Goal: Task Accomplishment & Management: Manage account settings

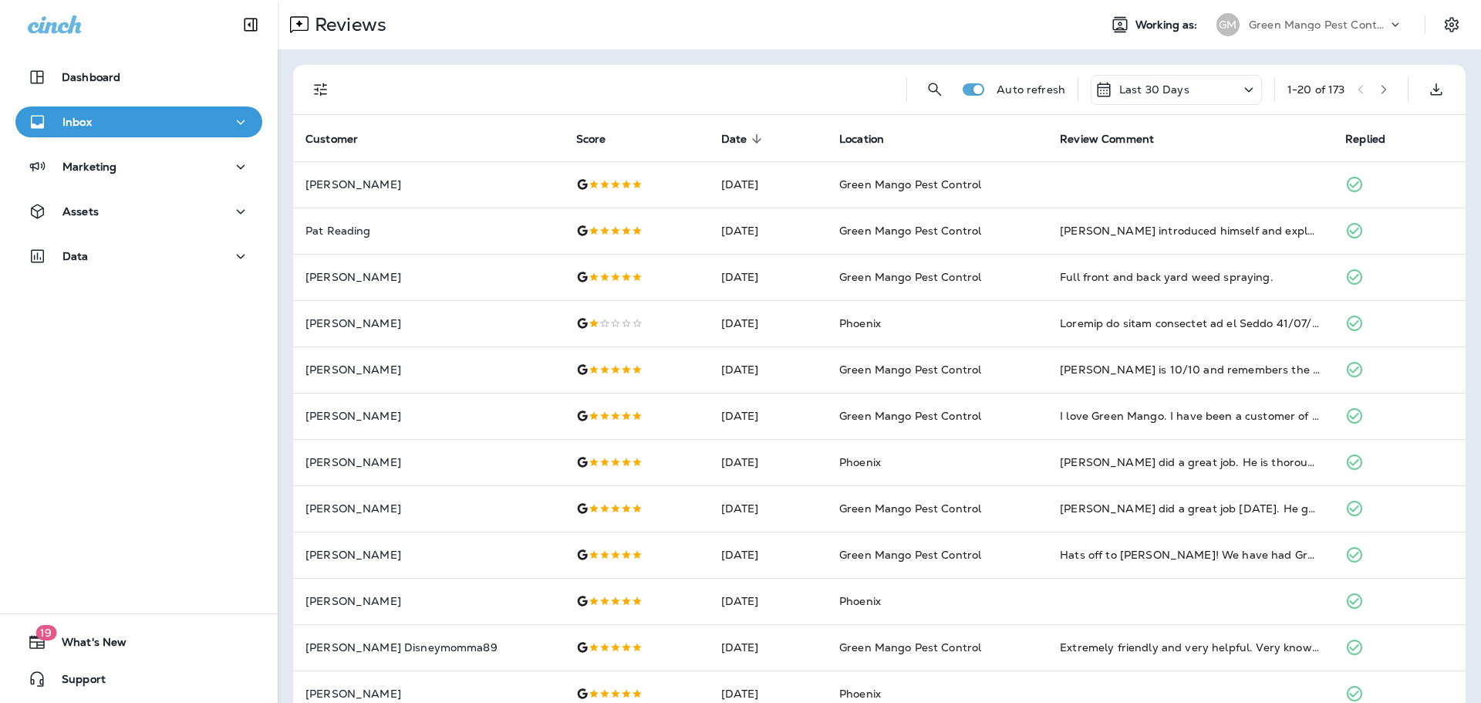
click at [1384, 22] on p "Green Mango Pest Control" at bounding box center [1318, 25] width 139 height 12
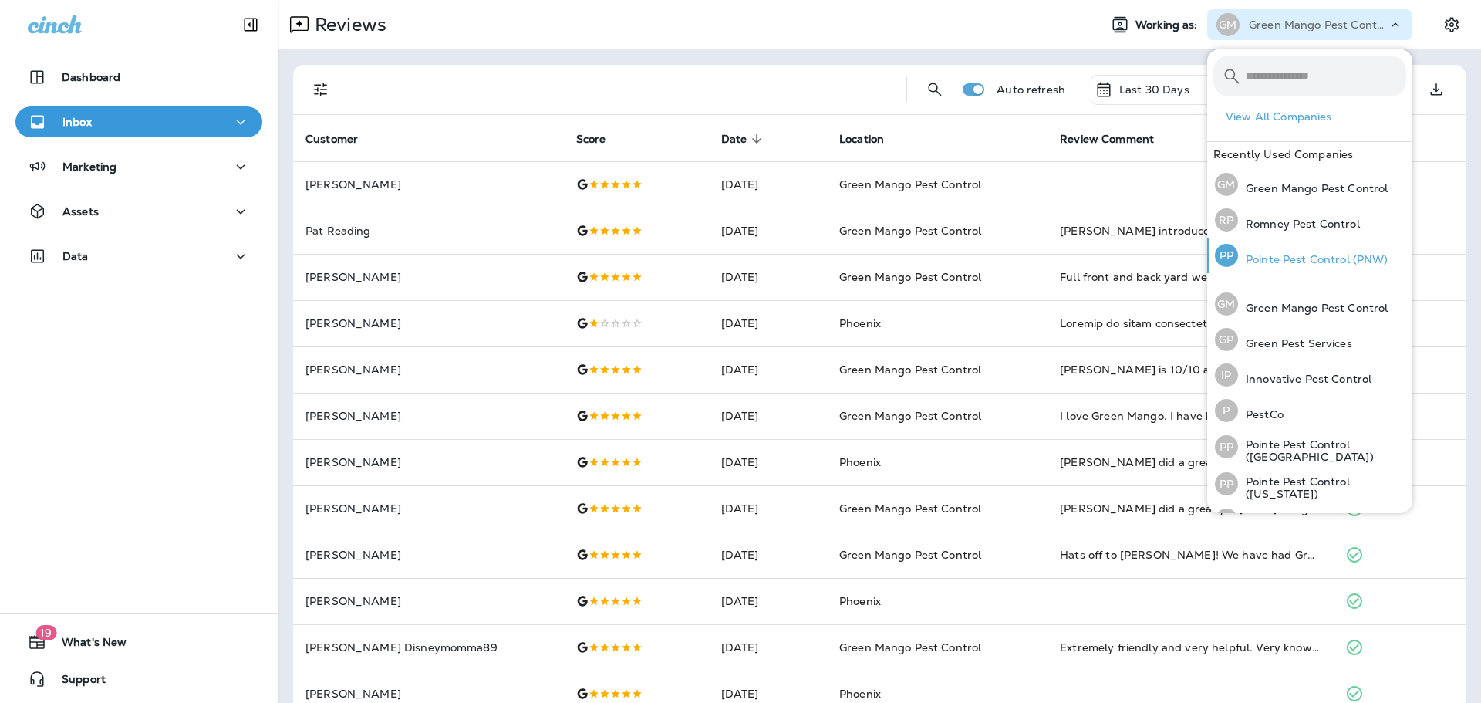
click at [1330, 260] on p "Pointe Pest Control (PNW)" at bounding box center [1313, 259] width 150 height 12
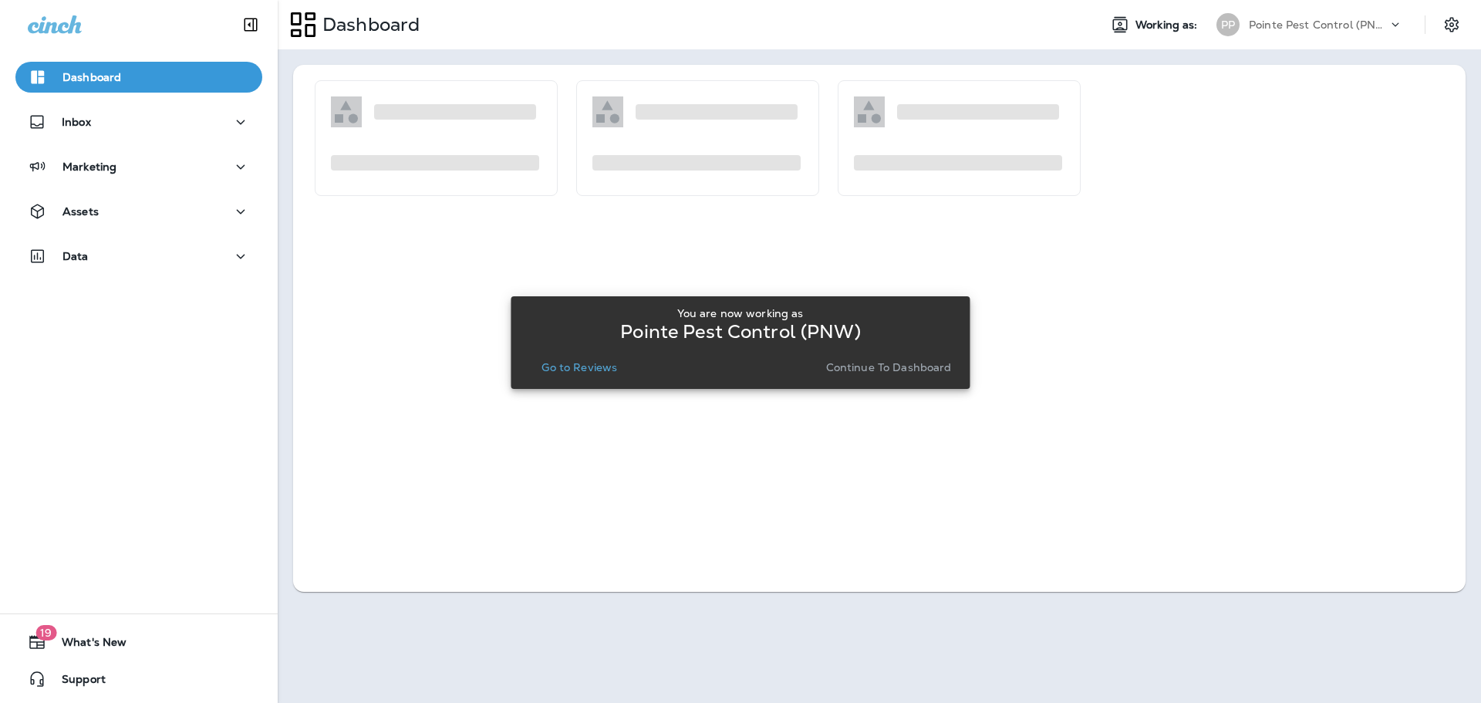
click at [585, 372] on p "Go to Reviews" at bounding box center [579, 367] width 76 height 12
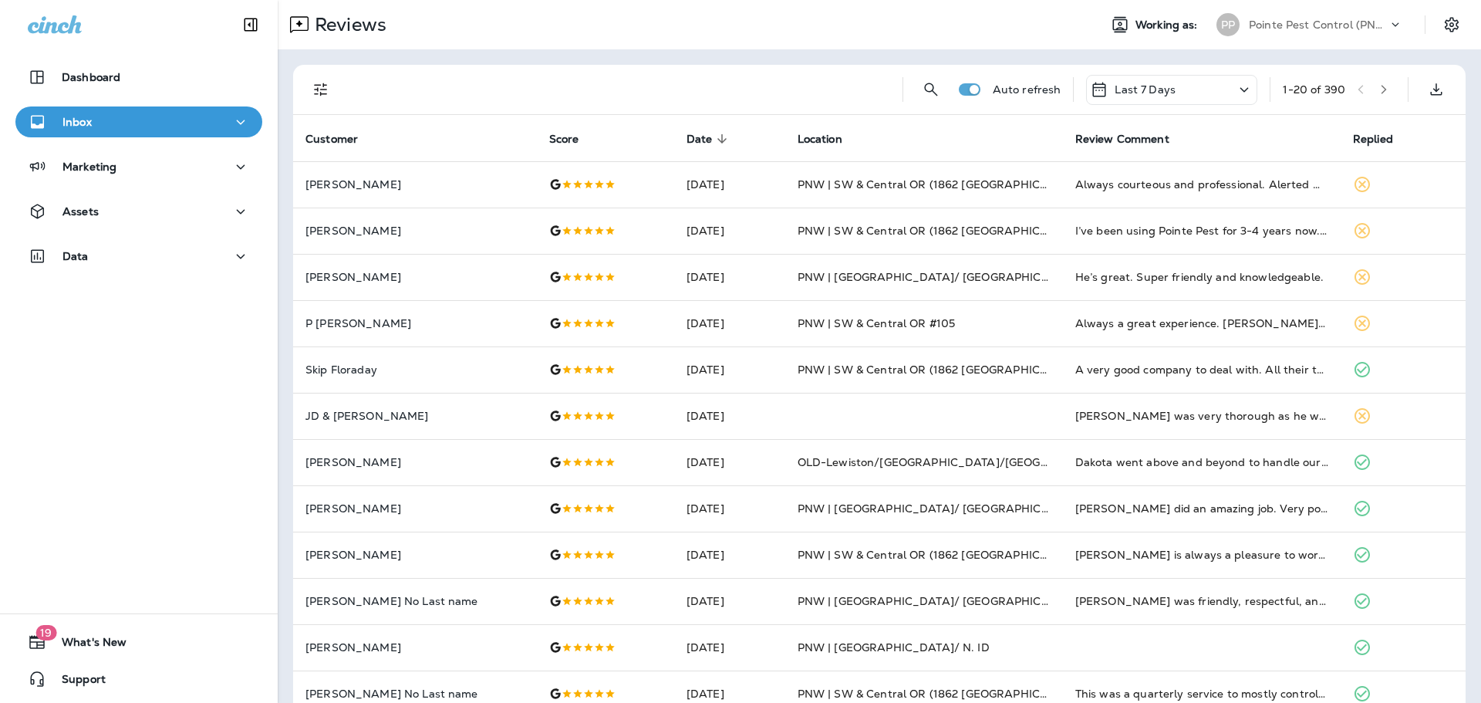
click at [322, 88] on icon "Filters" at bounding box center [321, 89] width 19 height 19
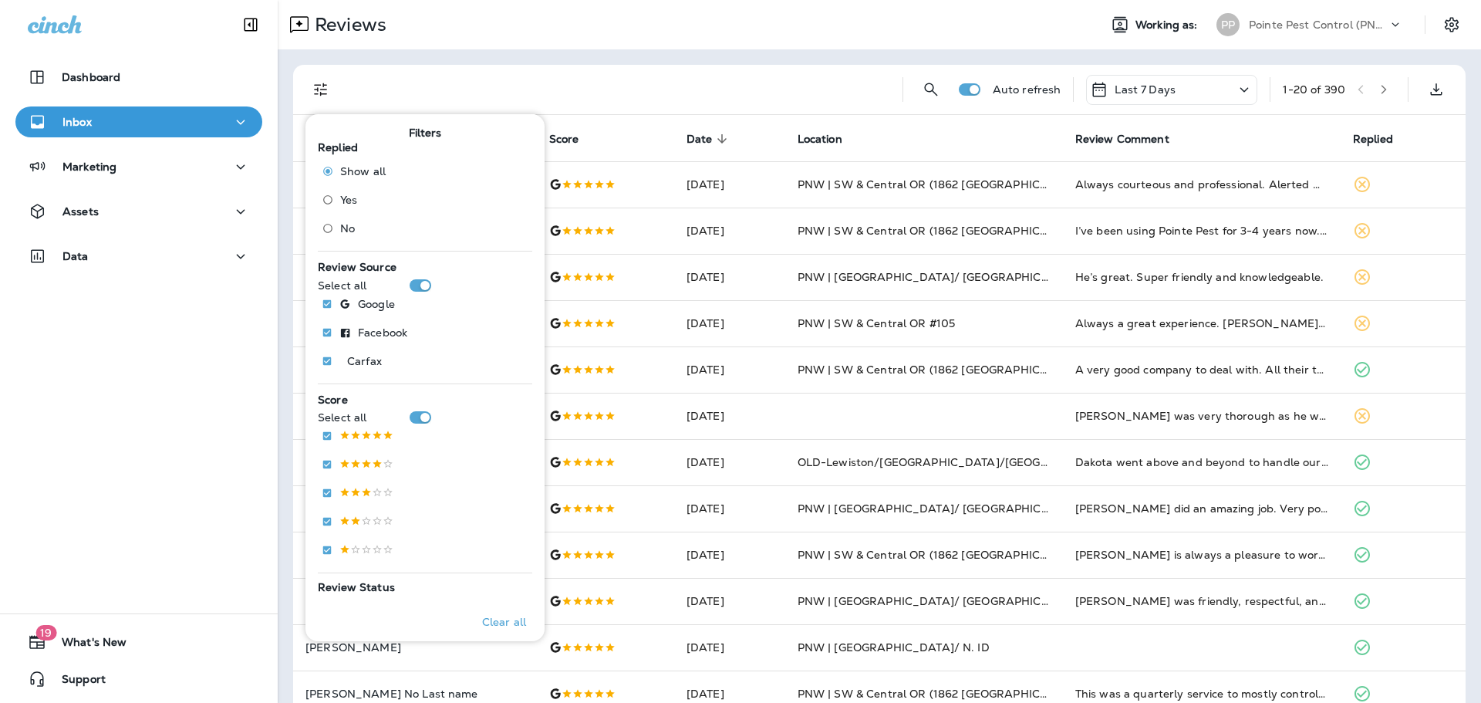
click at [340, 225] on span "No" at bounding box center [347, 228] width 15 height 12
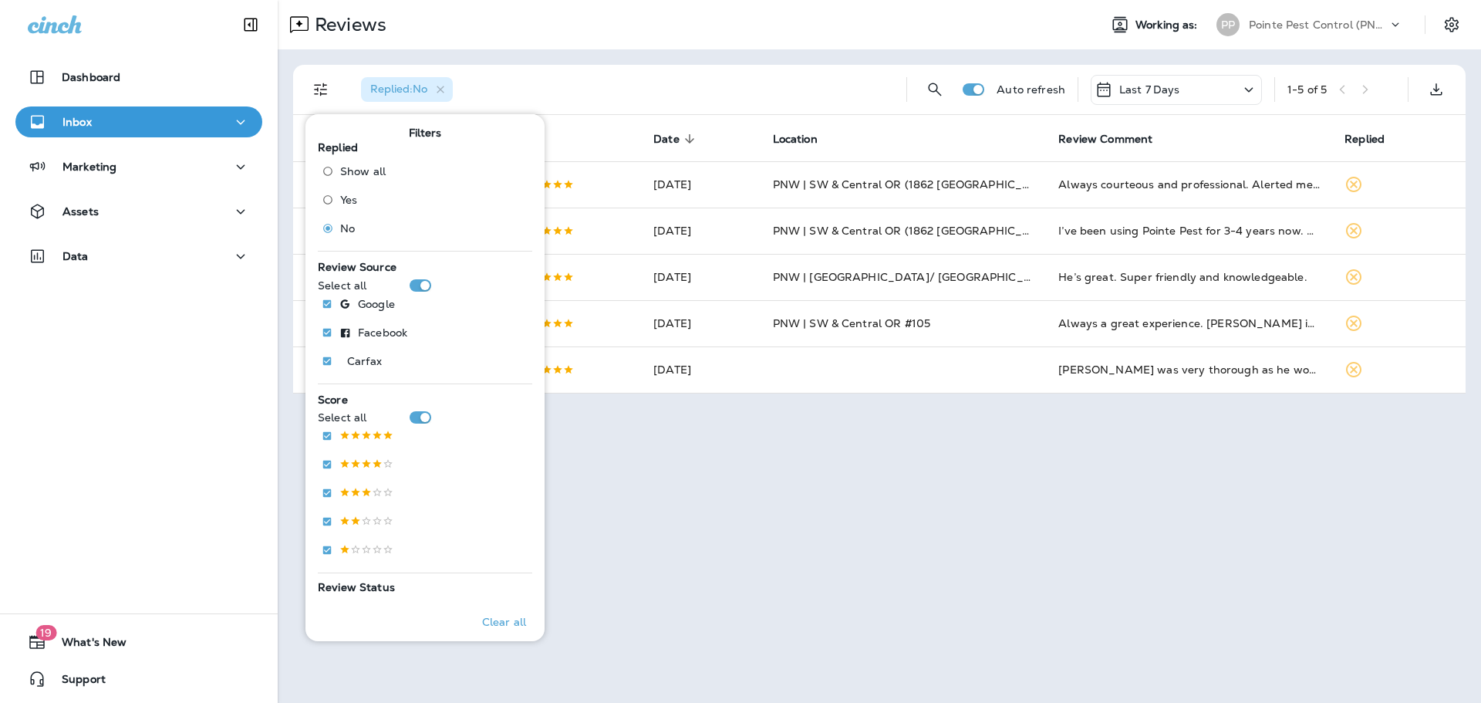
click at [609, 66] on div "Replied : No" at bounding box center [621, 89] width 545 height 49
